Goal: Task Accomplishment & Management: Use online tool/utility

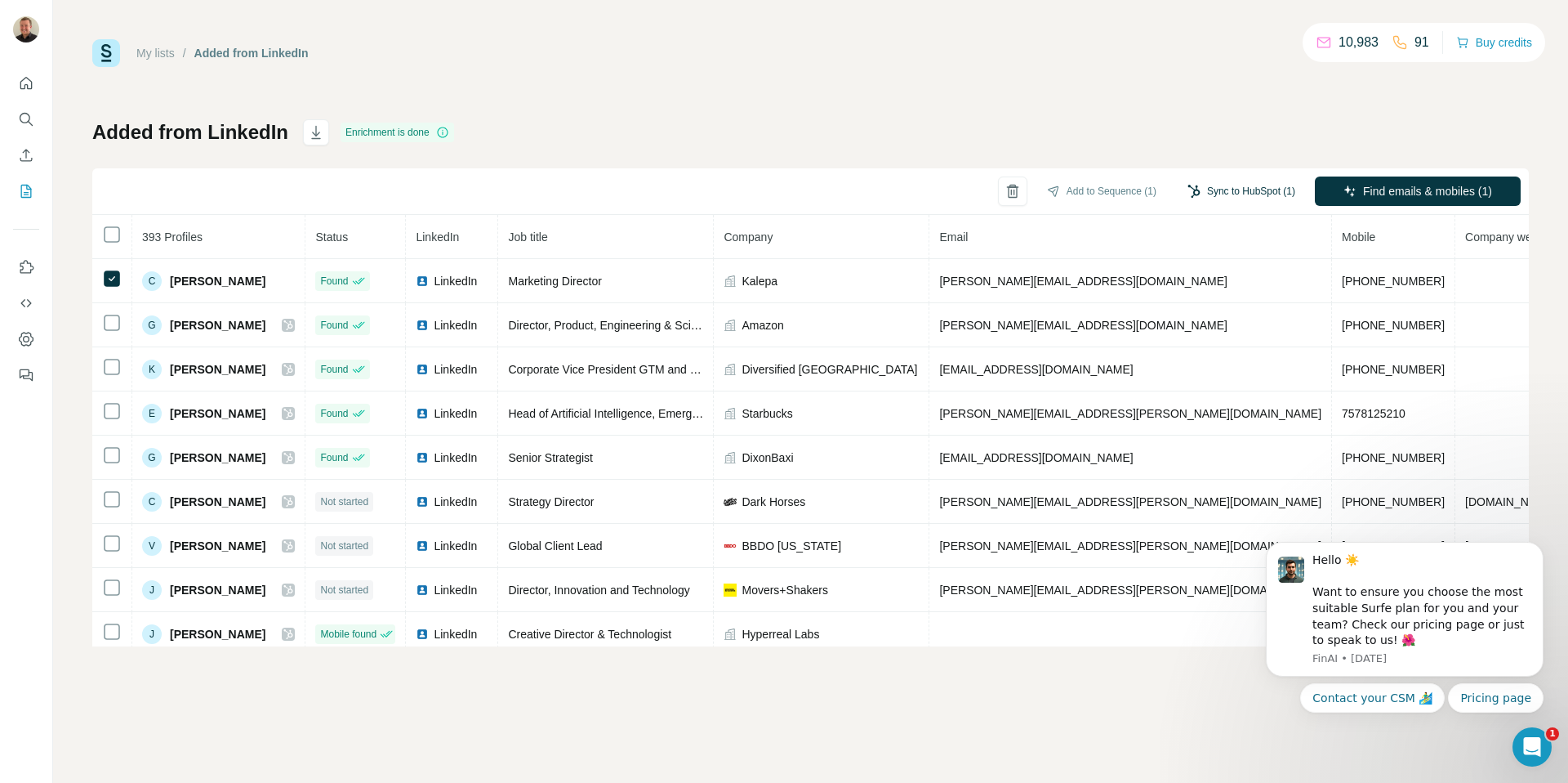
click at [1245, 195] on button "Sync to HubSpot (1)" at bounding box center [1241, 190] width 131 height 24
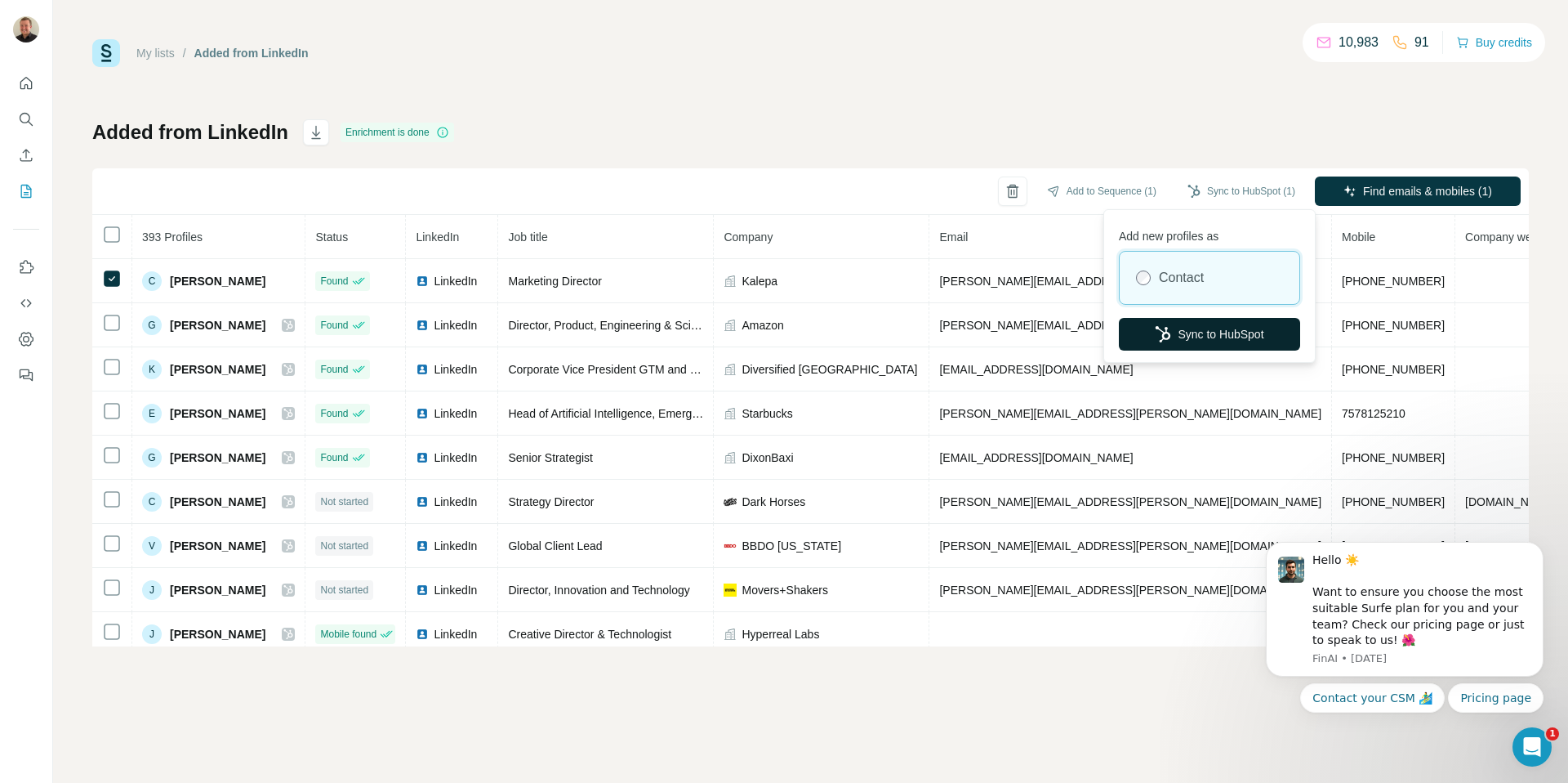
click at [1231, 332] on button "Sync to HubSpot" at bounding box center [1210, 334] width 181 height 32
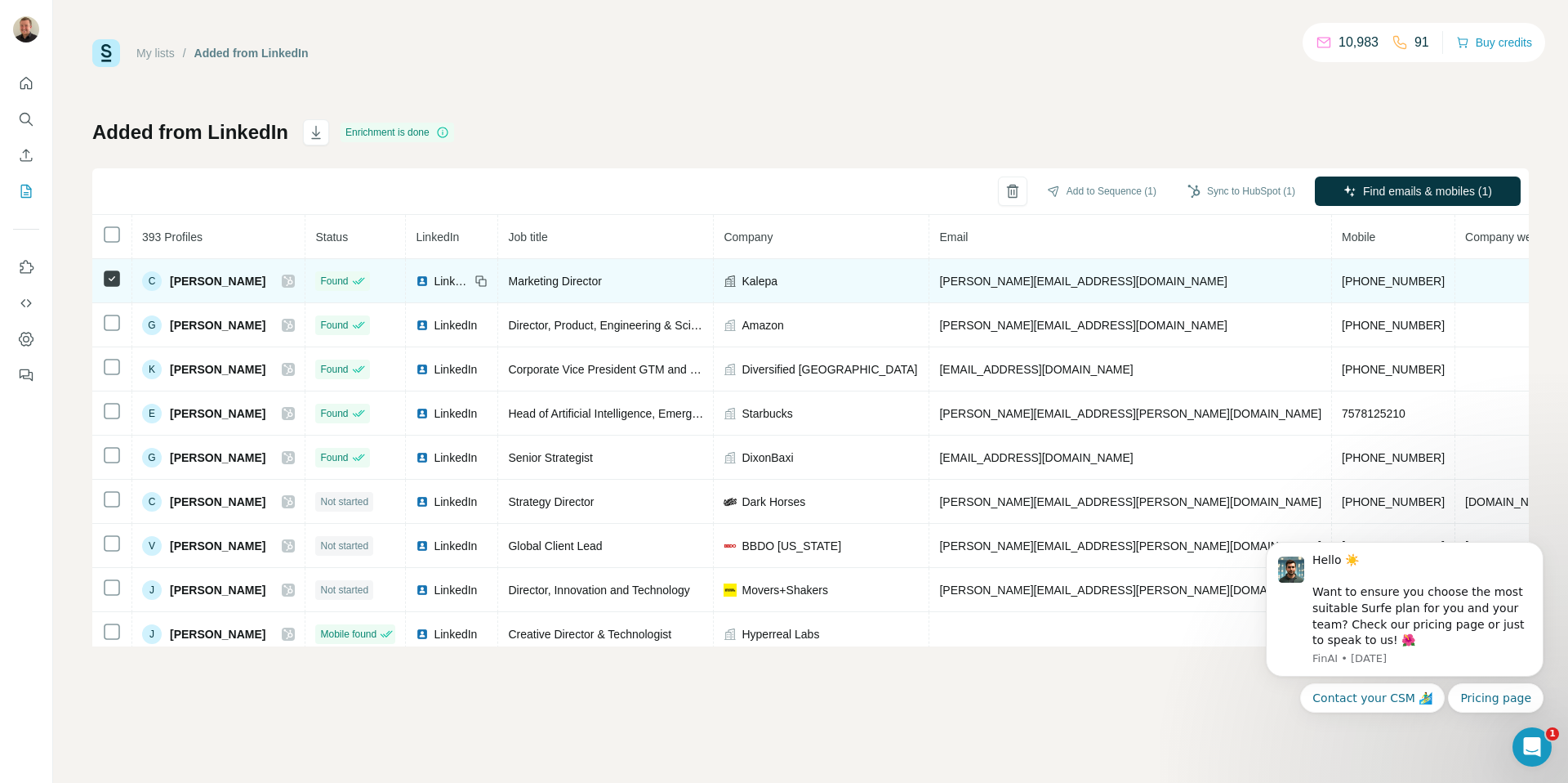
click at [283, 278] on icon at bounding box center [288, 280] width 10 height 13
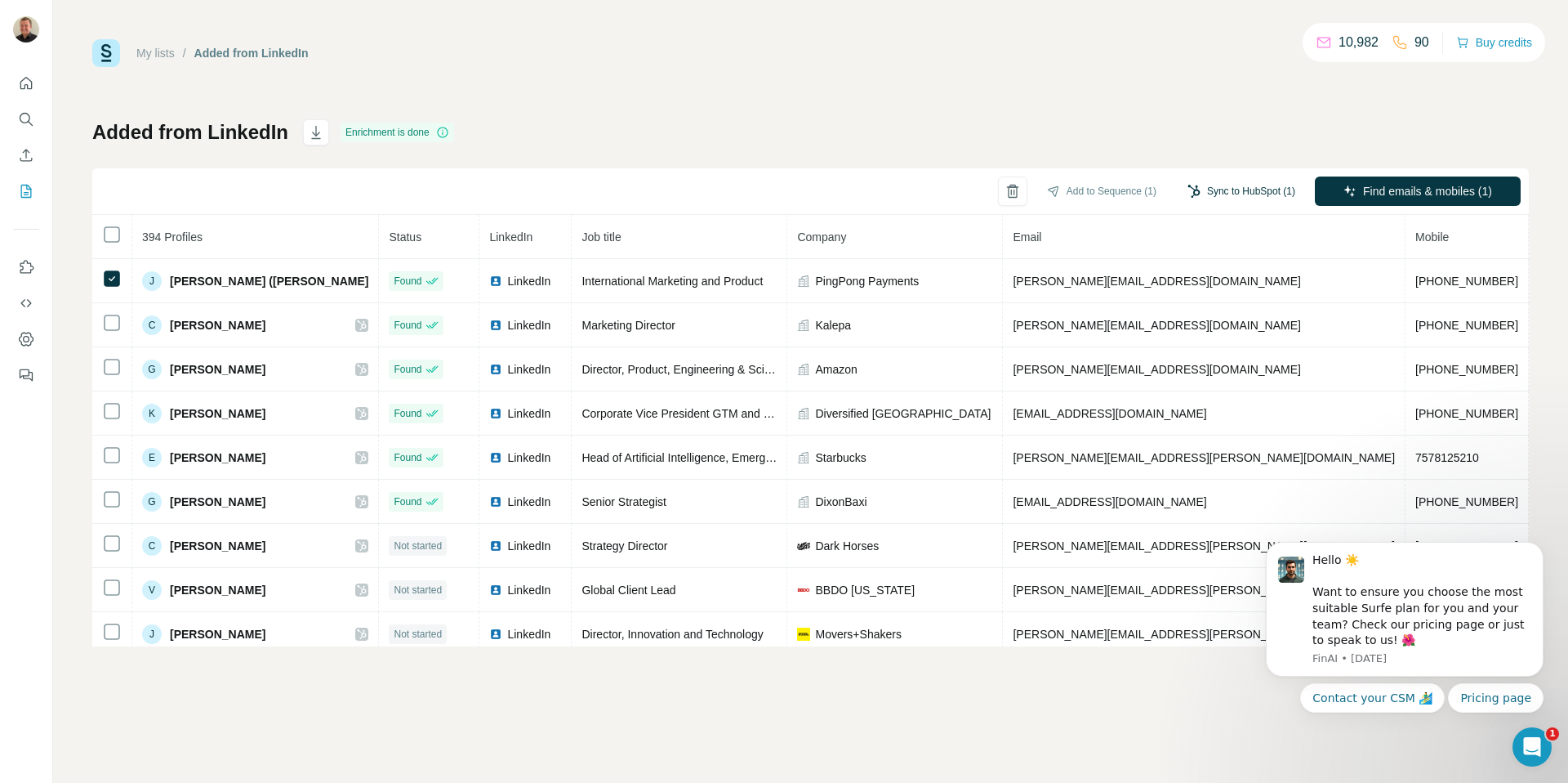
click at [1253, 200] on button "Sync to HubSpot (1)" at bounding box center [1241, 190] width 131 height 24
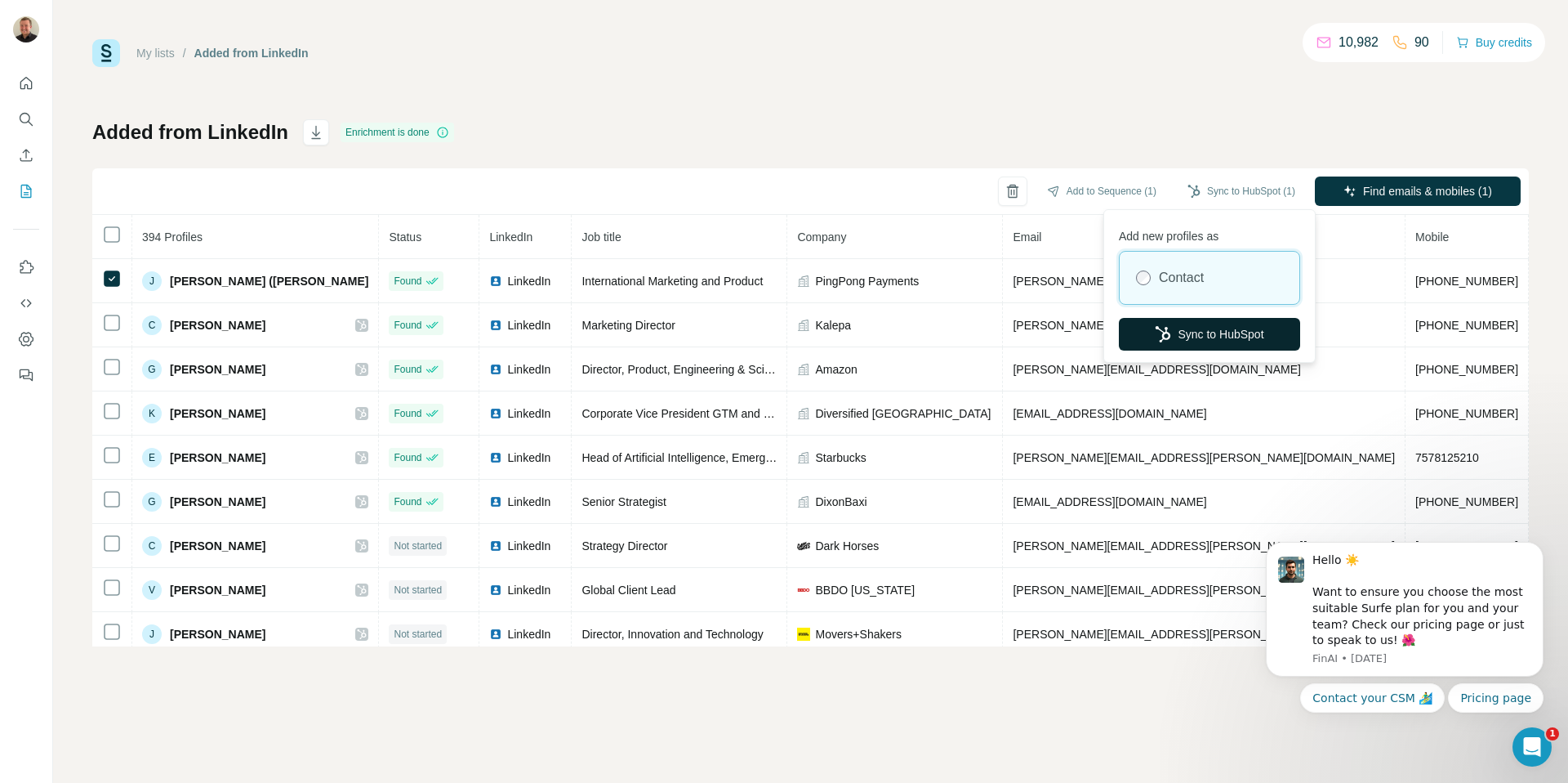
click at [1165, 331] on icon "button" at bounding box center [1163, 334] width 17 height 17
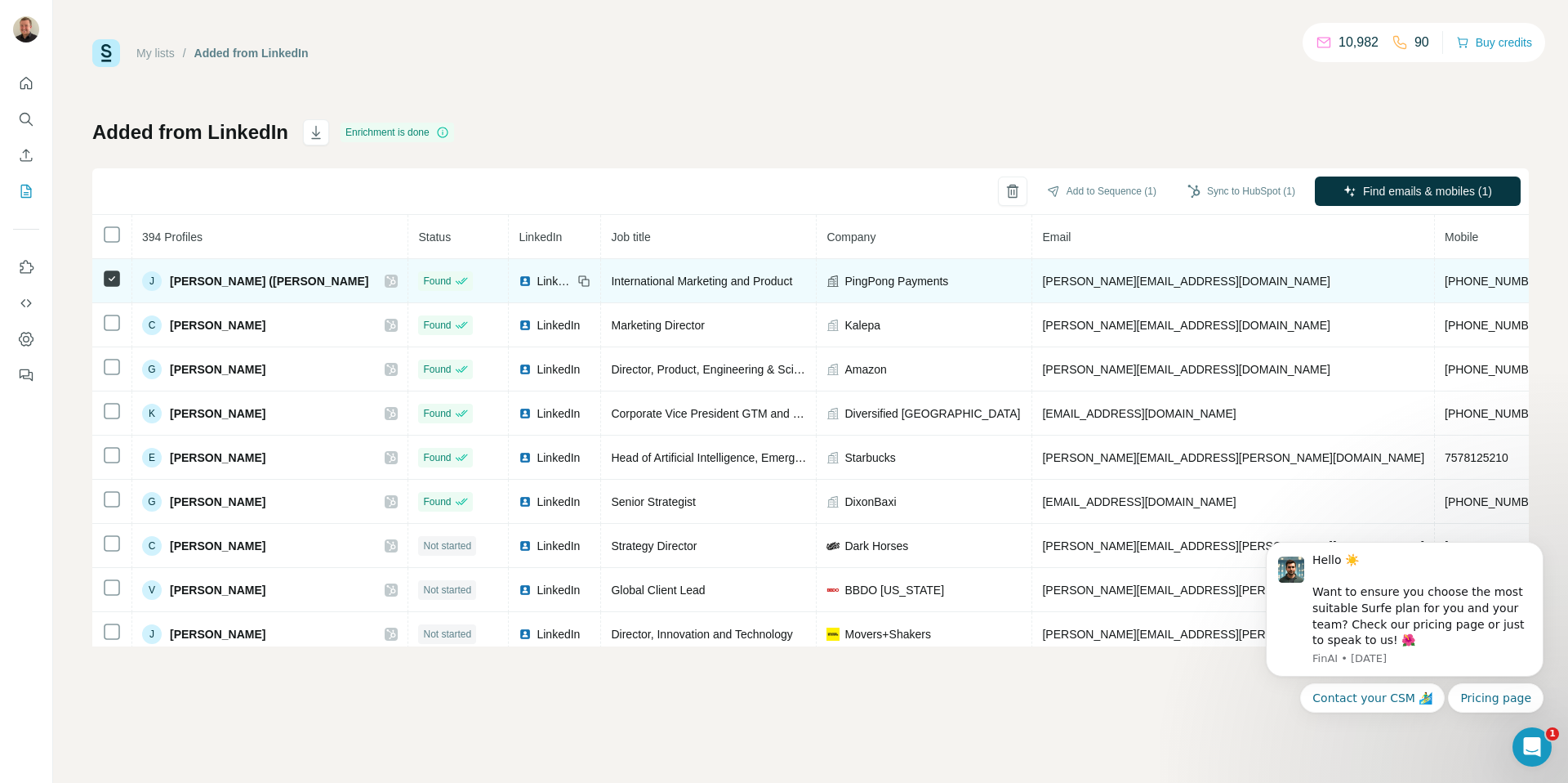
click at [387, 280] on icon at bounding box center [391, 281] width 9 height 10
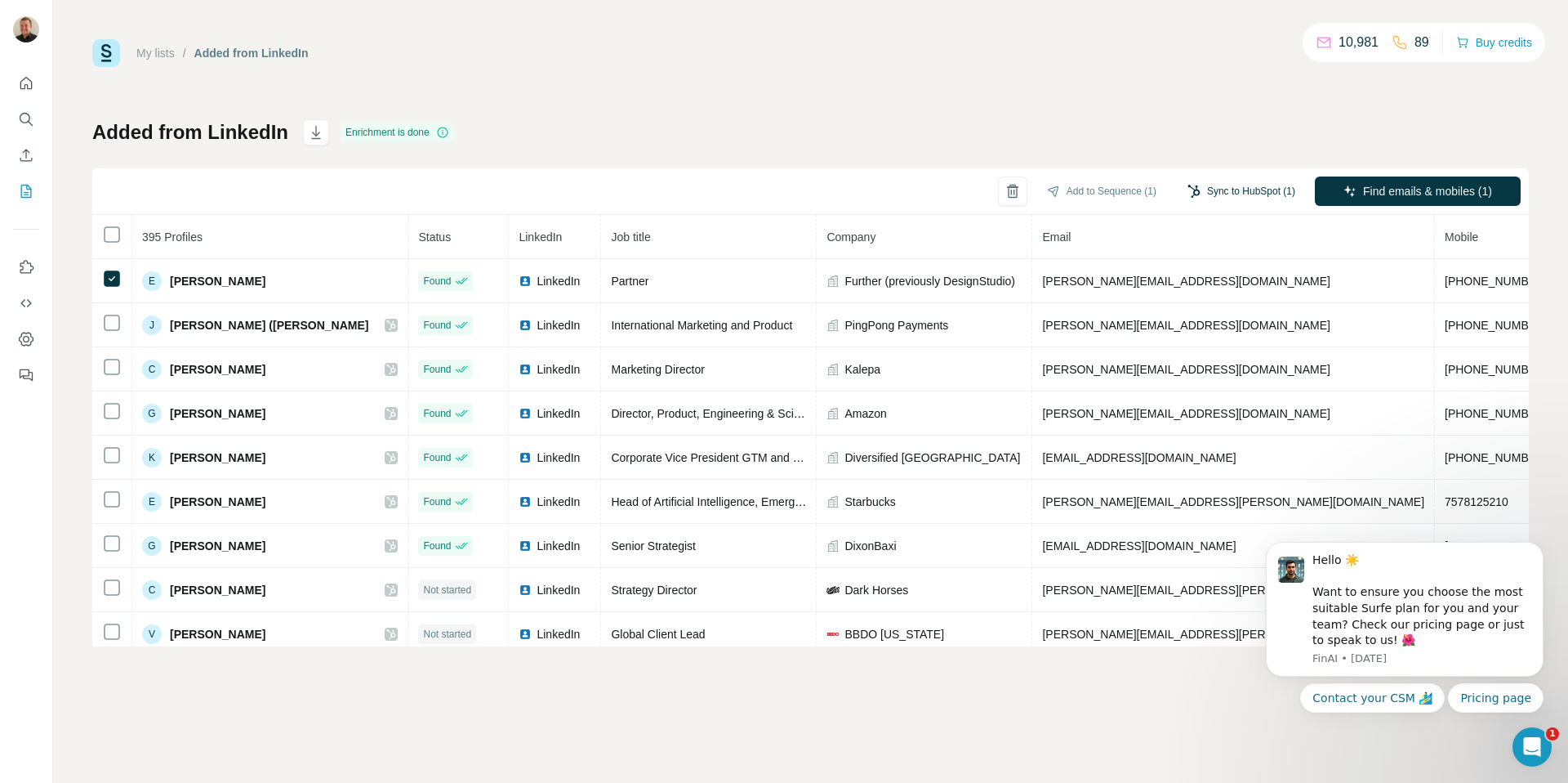
click at [1275, 197] on button "Sync to HubSpot (1)" at bounding box center [1241, 190] width 131 height 24
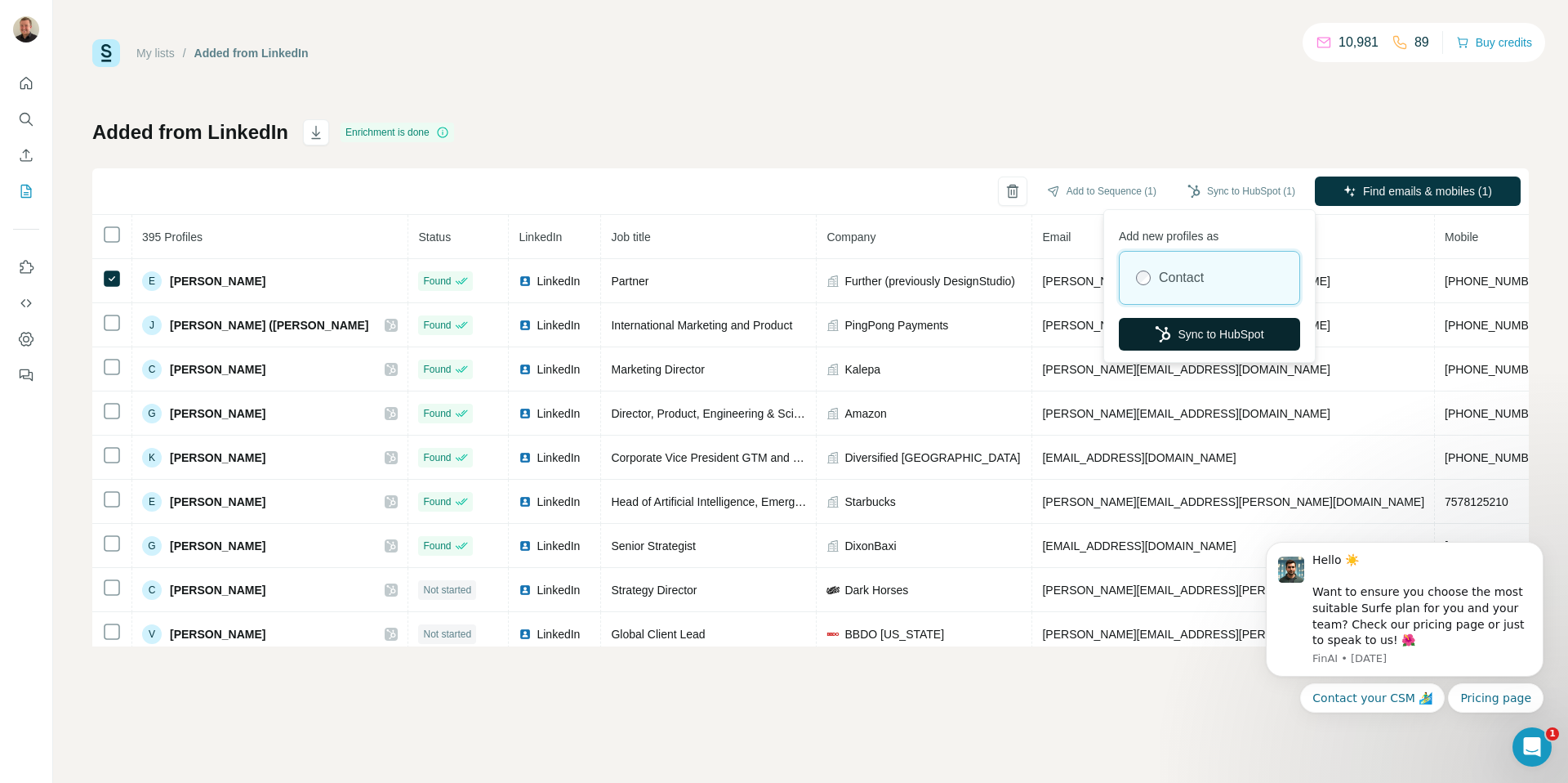
click at [1208, 339] on button "Sync to HubSpot" at bounding box center [1210, 334] width 181 height 32
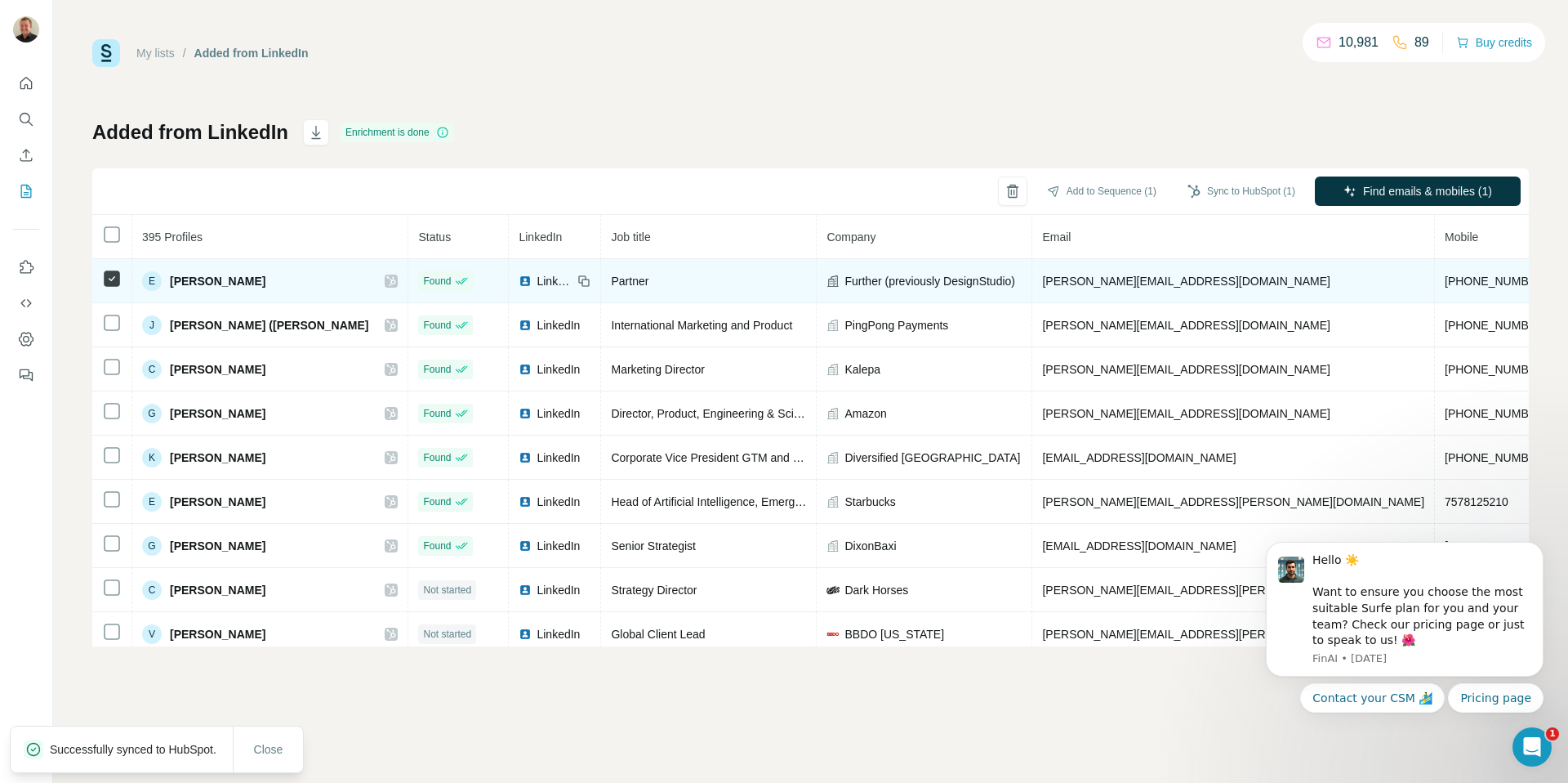
click at [386, 278] on icon at bounding box center [391, 280] width 10 height 13
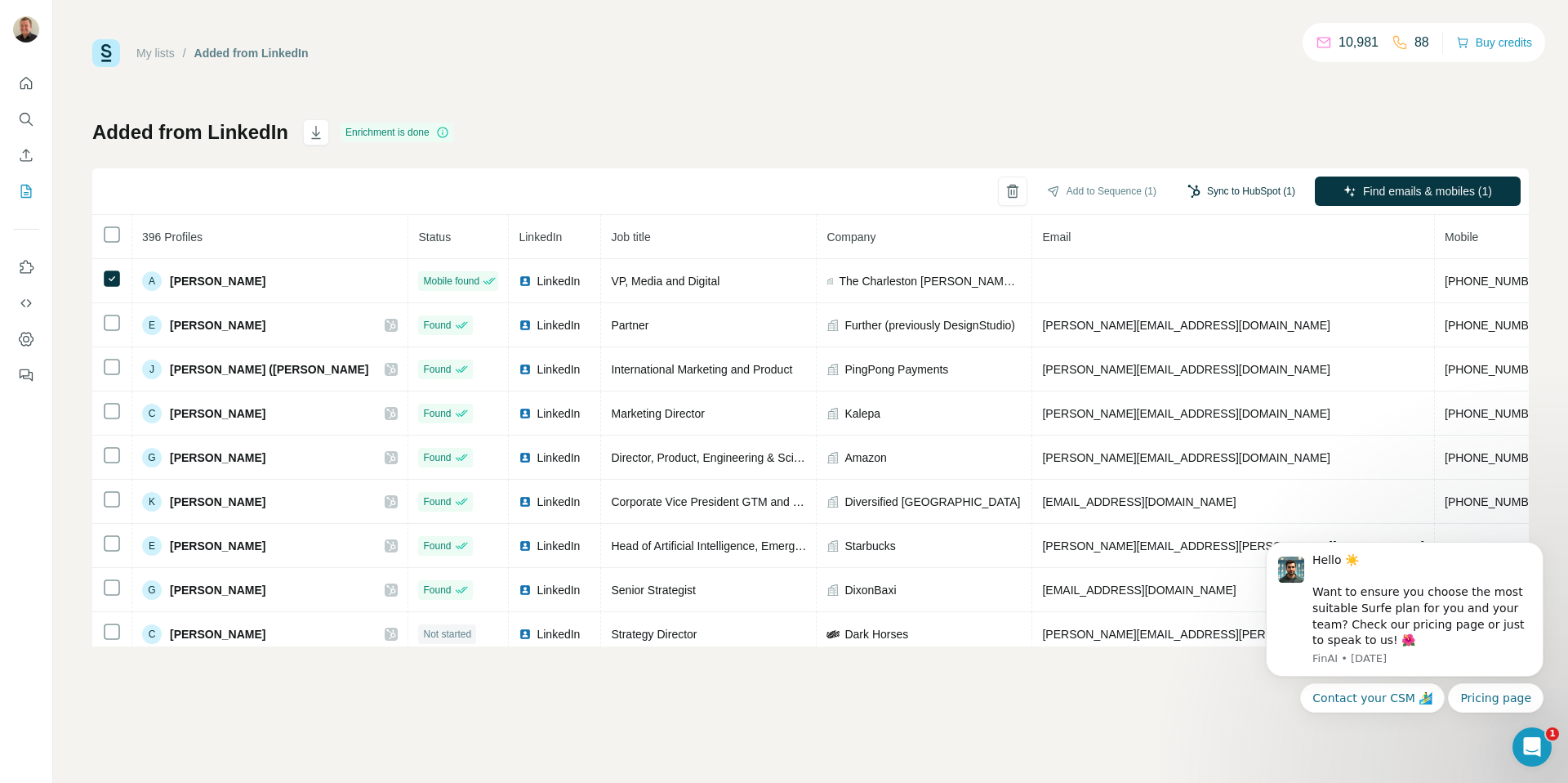
click at [1226, 195] on button "Sync to HubSpot (1)" at bounding box center [1241, 190] width 131 height 24
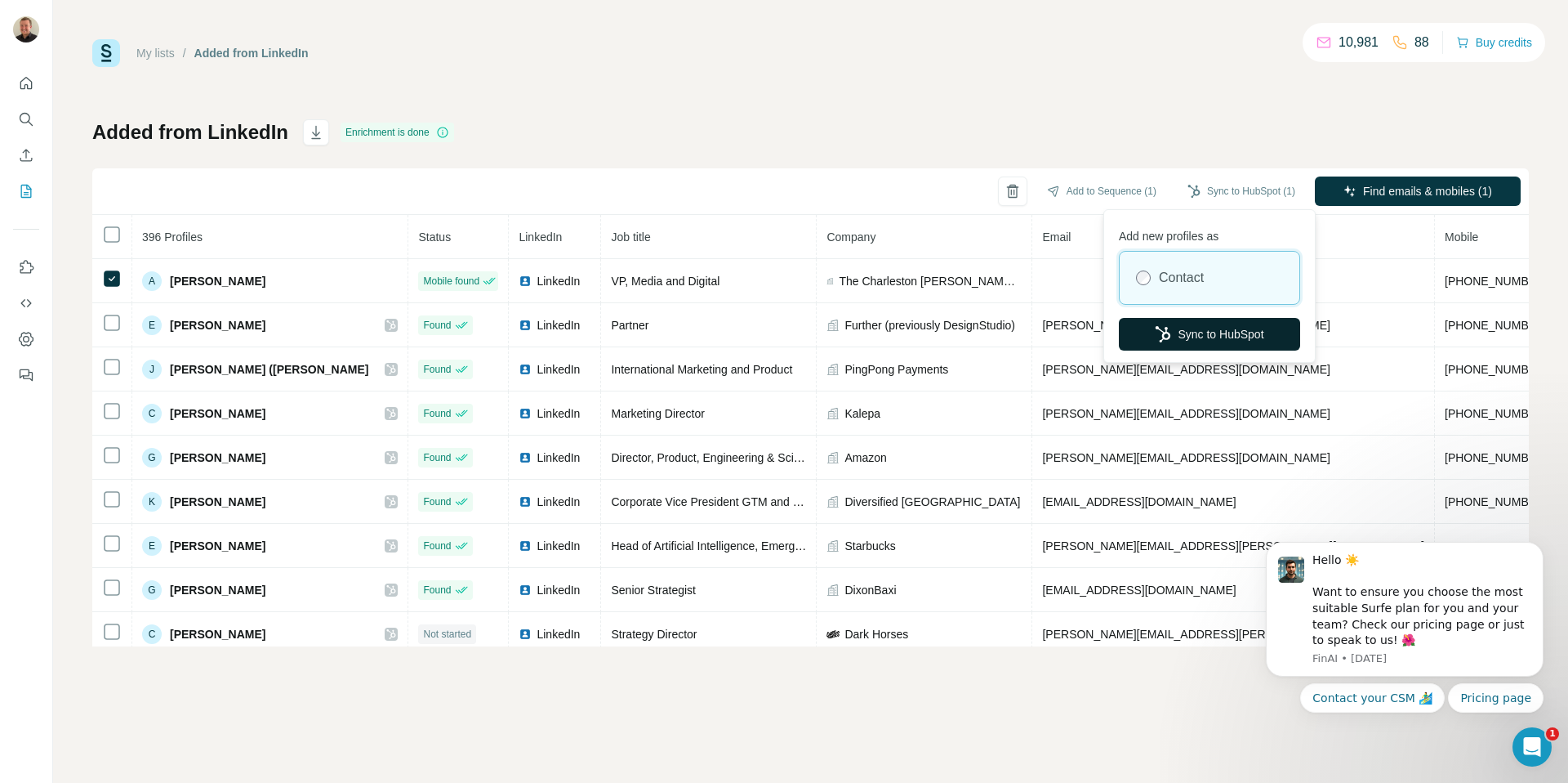
click at [1139, 334] on button "Sync to HubSpot" at bounding box center [1210, 334] width 181 height 32
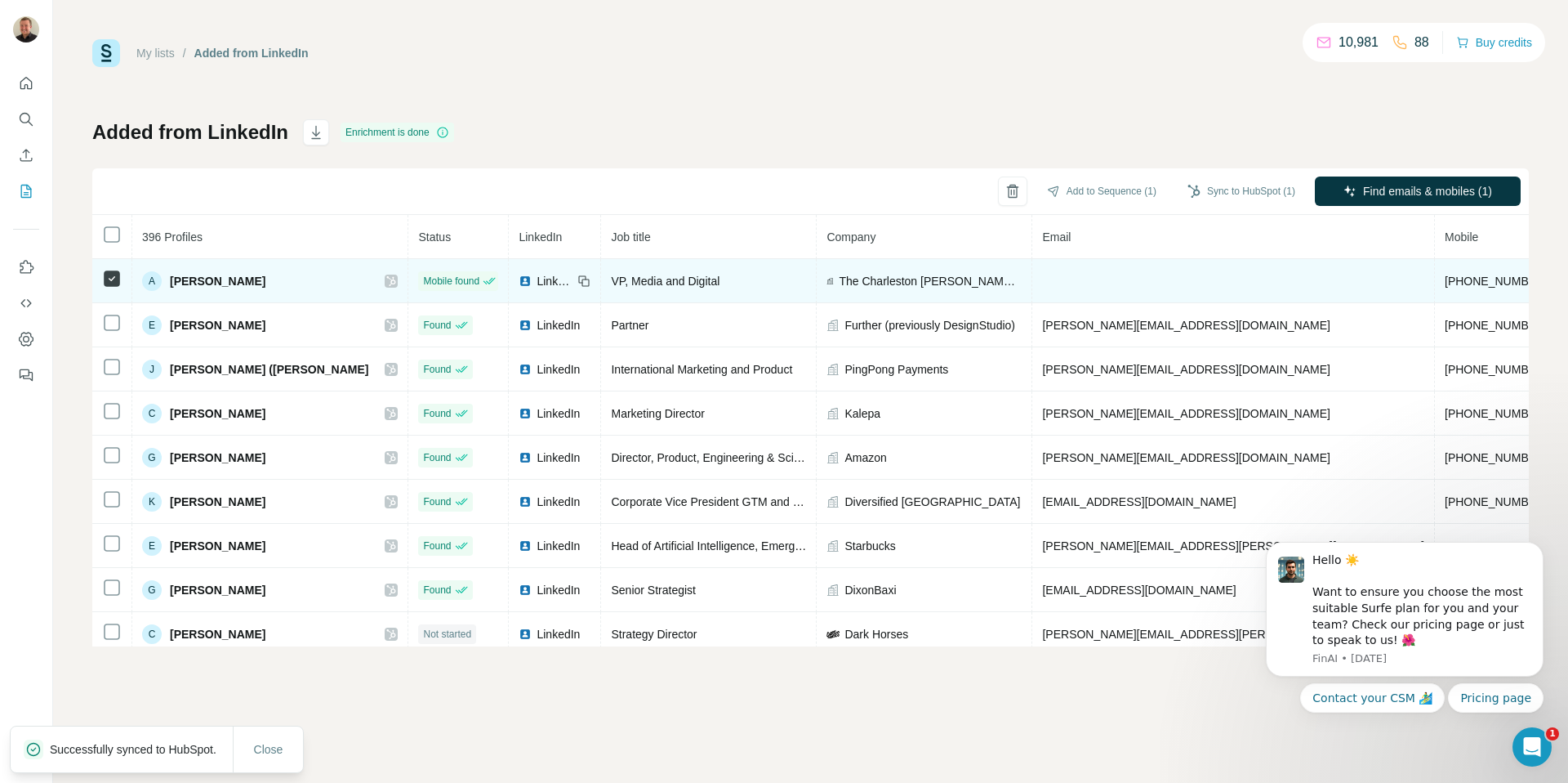
click at [387, 279] on icon at bounding box center [391, 281] width 9 height 10
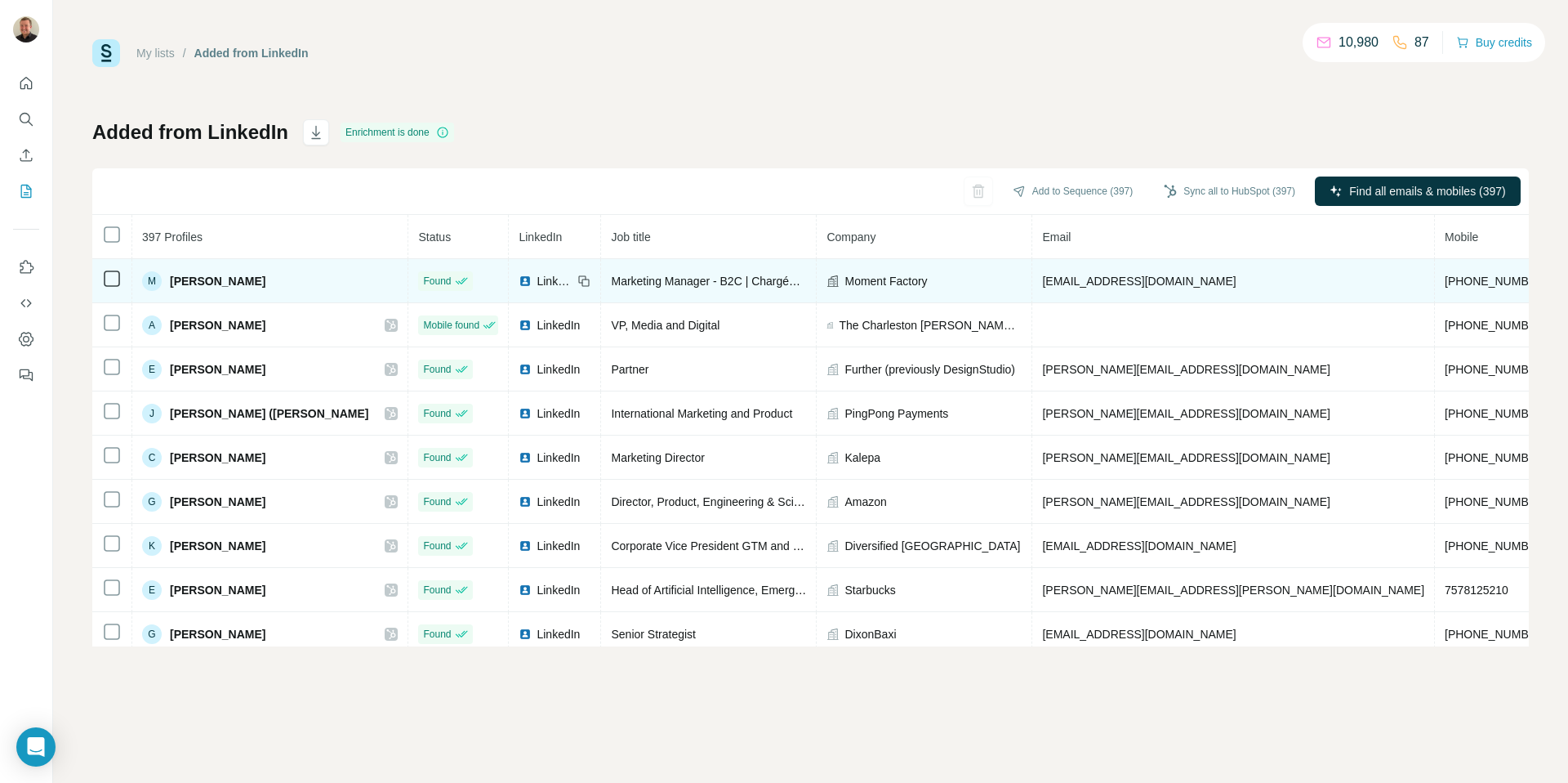
click at [123, 269] on td at bounding box center [112, 280] width 40 height 44
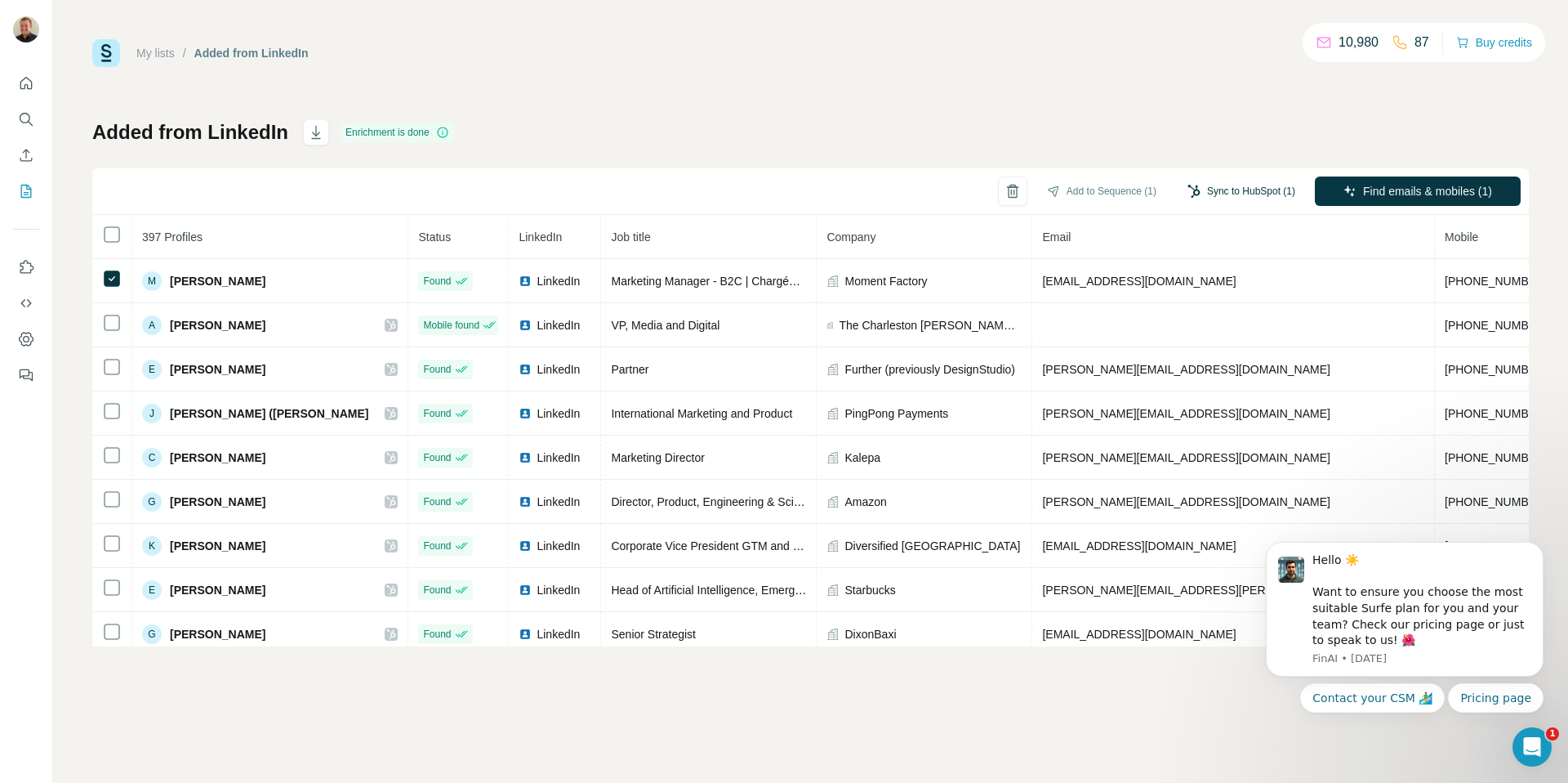
click at [1232, 190] on button "Sync to HubSpot (1)" at bounding box center [1241, 190] width 131 height 24
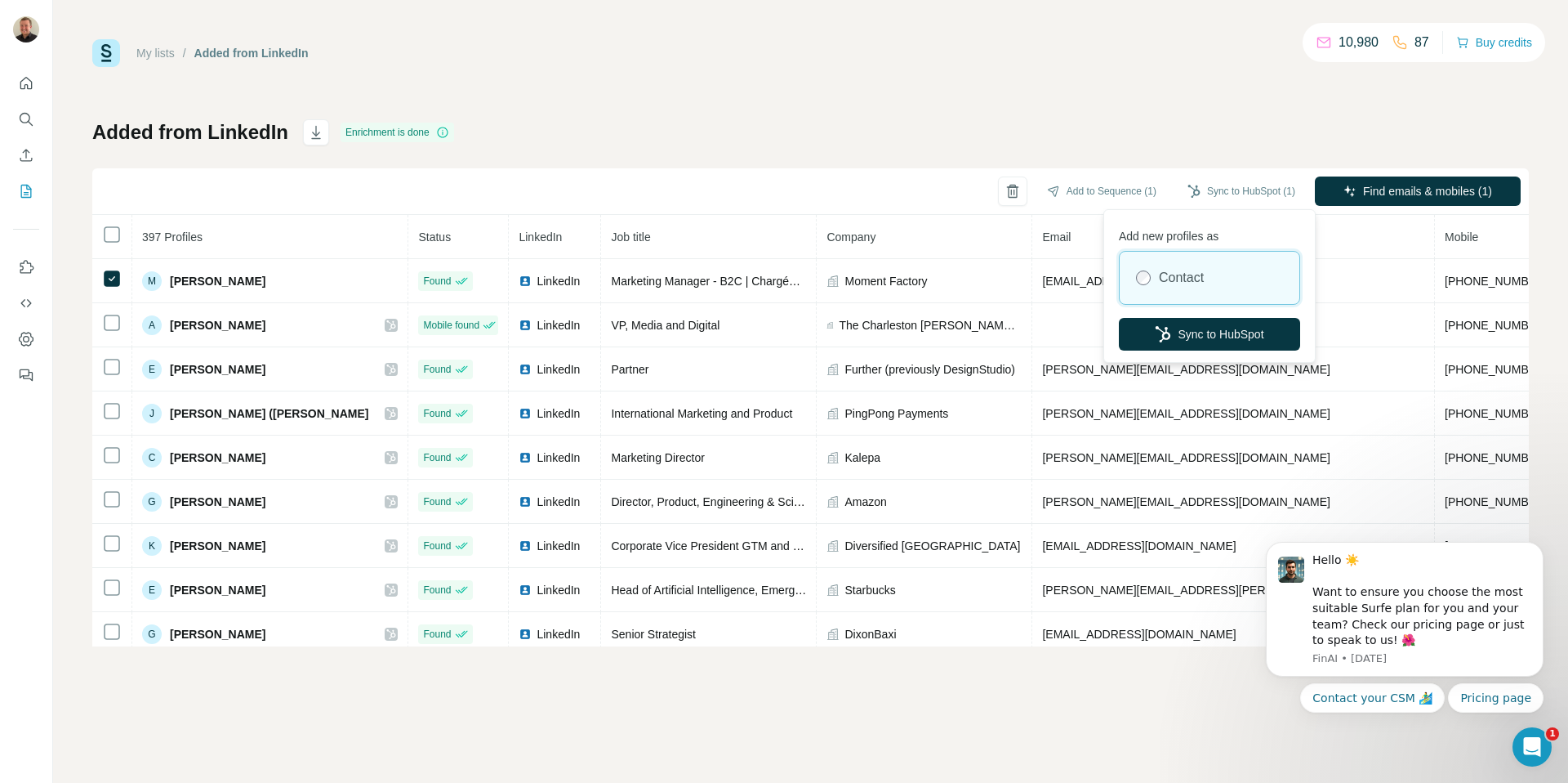
click at [1215, 307] on div "Add new profiles as Contact Sync to HubSpot" at bounding box center [1209, 285] width 204 height 145
click at [1211, 318] on button "Sync to HubSpot" at bounding box center [1210, 334] width 181 height 32
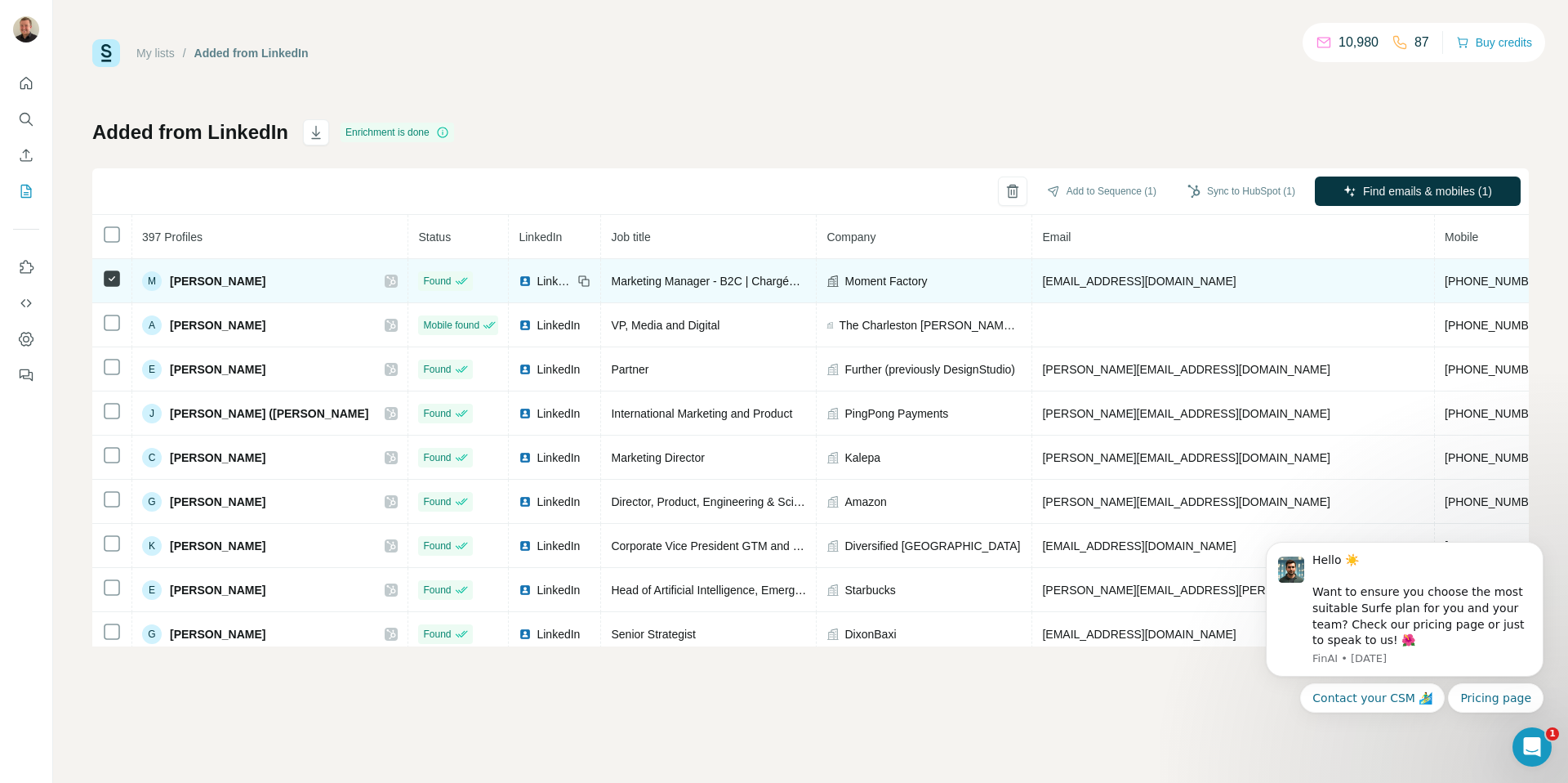
click at [386, 283] on icon at bounding box center [391, 280] width 10 height 13
